Goal: Task Accomplishment & Management: Manage account settings

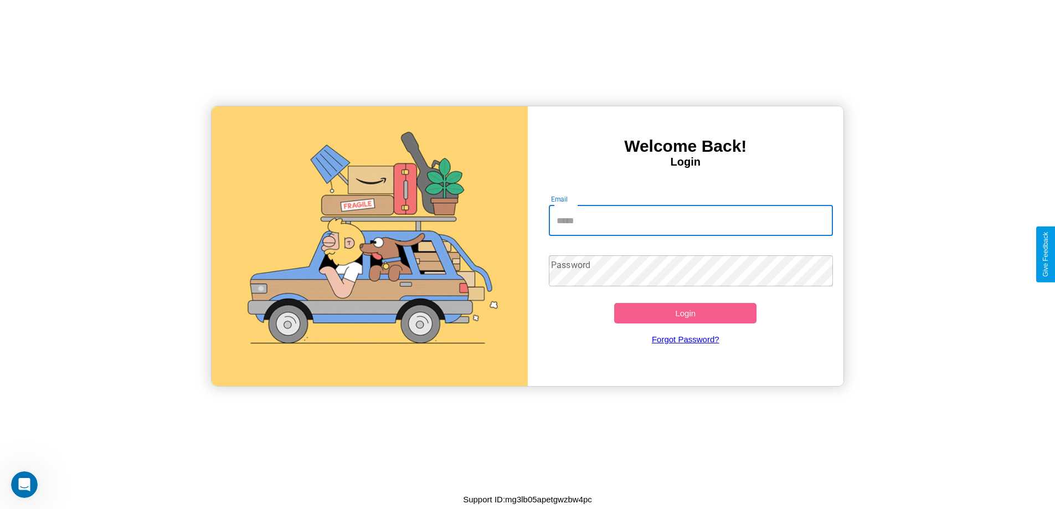
click at [690, 220] on input "Email" at bounding box center [691, 220] width 284 height 31
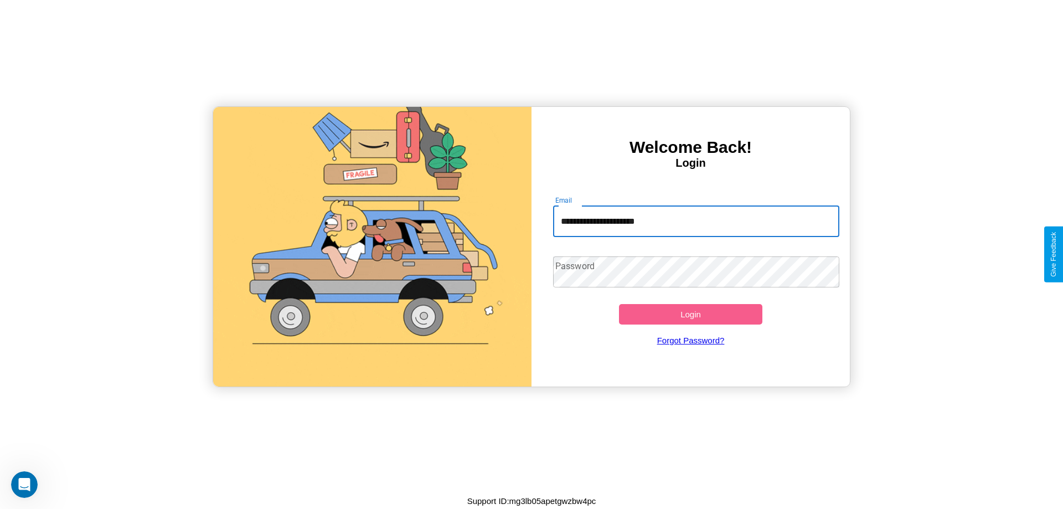
type input "**********"
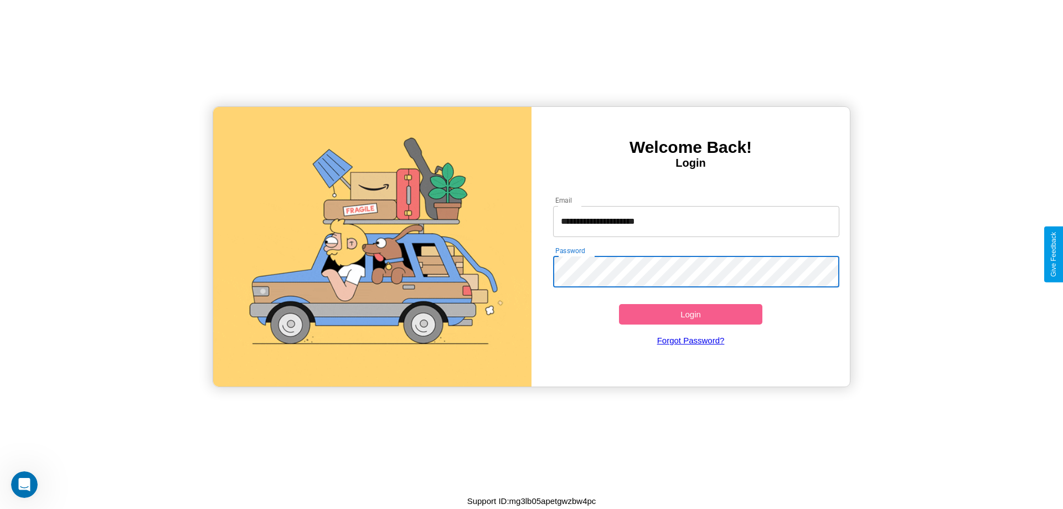
click at [690, 314] on button "Login" at bounding box center [690, 314] width 143 height 20
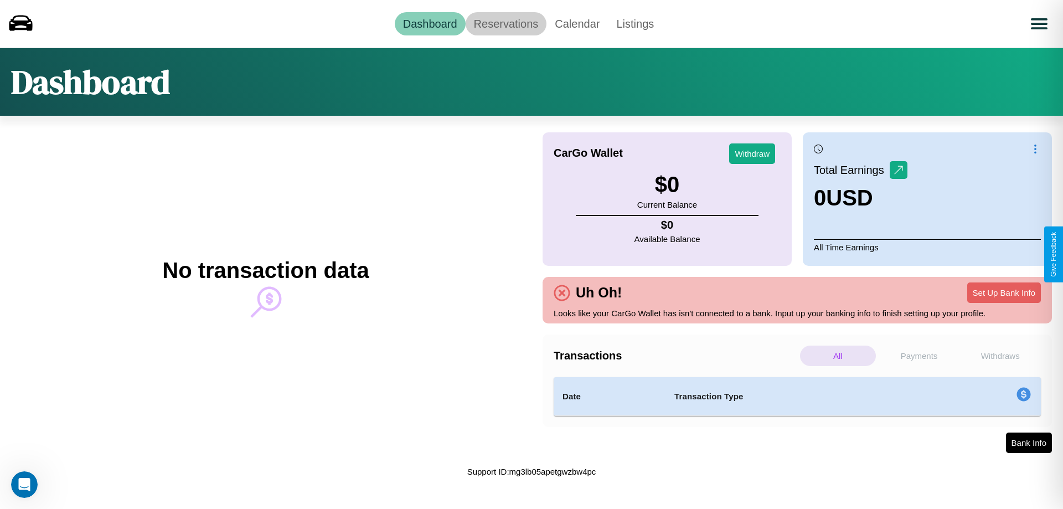
click at [506, 23] on link "Reservations" at bounding box center [506, 23] width 81 height 23
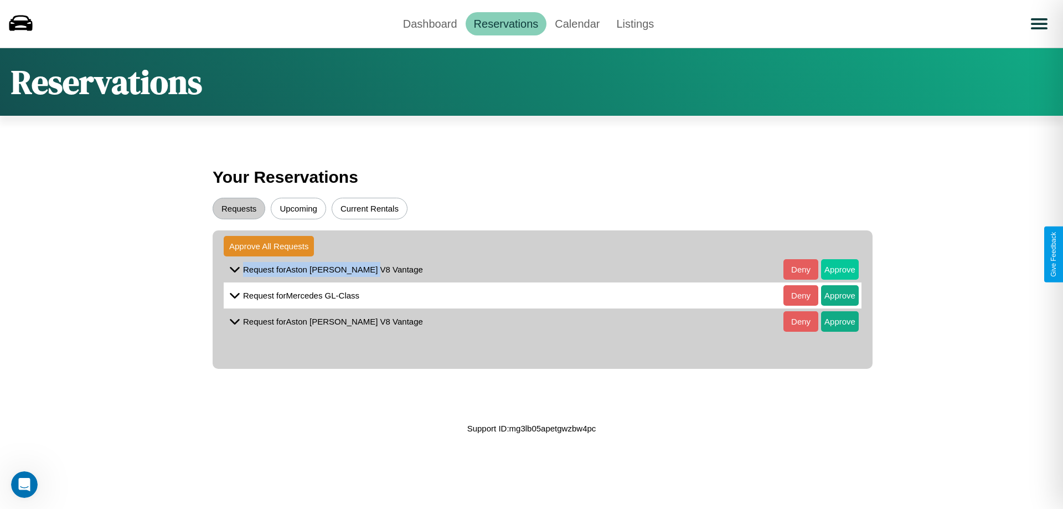
click at [832, 269] on button "Approve" at bounding box center [840, 269] width 38 height 20
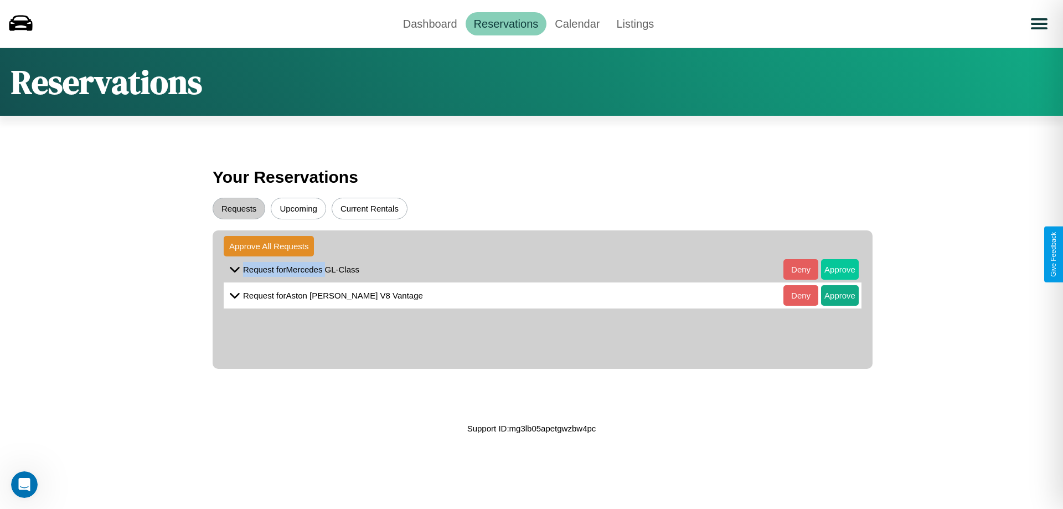
click at [832, 269] on button "Approve" at bounding box center [840, 269] width 38 height 20
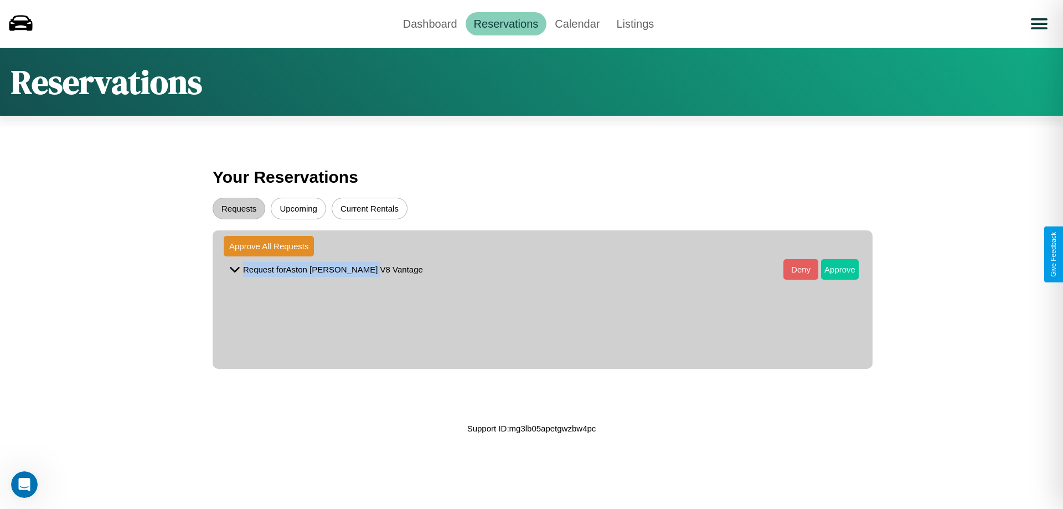
click at [832, 269] on button "Approve" at bounding box center [840, 269] width 38 height 20
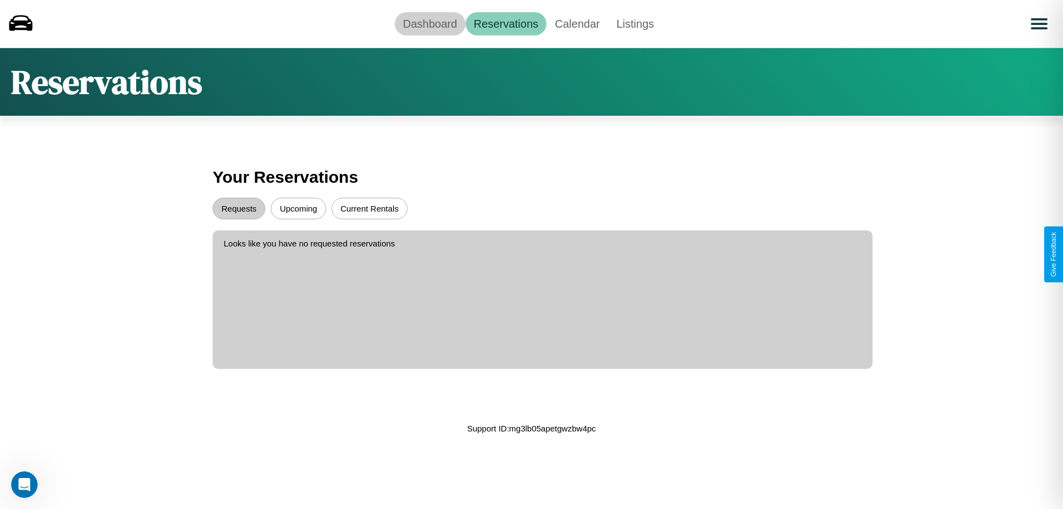
click at [430, 23] on link "Dashboard" at bounding box center [430, 23] width 71 height 23
